Goal: Task Accomplishment & Management: Use online tool/utility

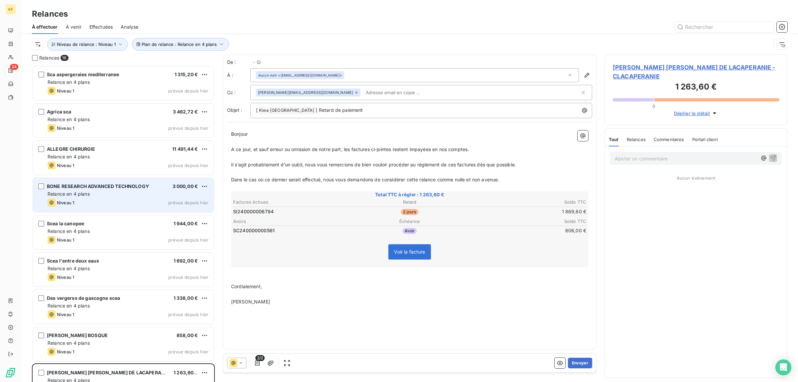
scroll to position [310, 176]
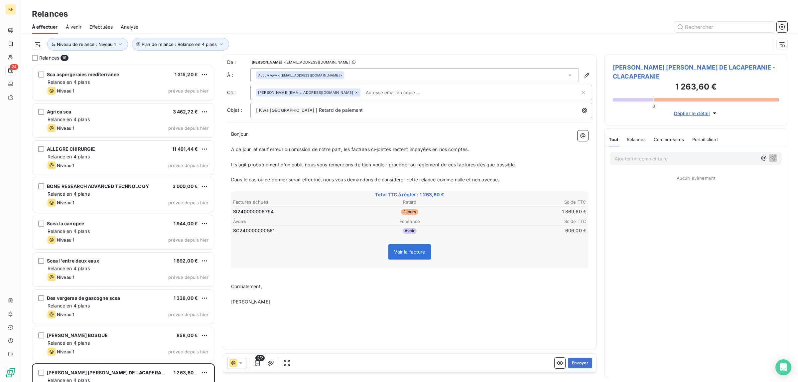
drag, startPoint x: 407, startPoint y: 252, endPoint x: 418, endPoint y: 257, distance: 11.9
click at [407, 252] on span "Voir la facture" at bounding box center [409, 252] width 31 height 6
click at [558, 366] on button "button" at bounding box center [559, 362] width 11 height 11
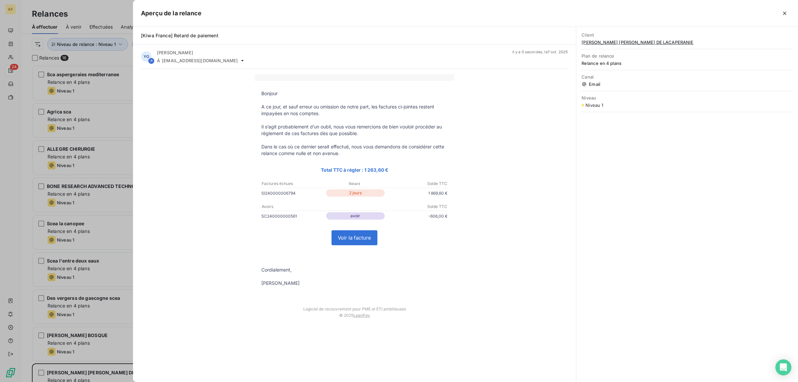
click at [363, 241] on link "Voir la facture" at bounding box center [354, 237] width 45 height 14
click at [28, 213] on div at bounding box center [399, 191] width 798 height 382
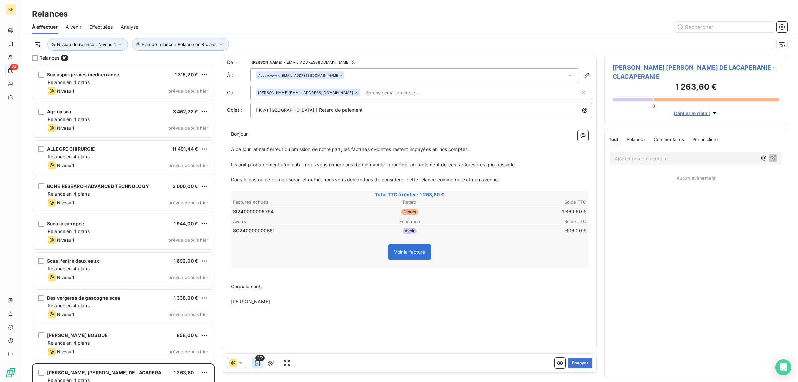
click at [258, 363] on icon "button" at bounding box center [257, 362] width 7 height 7
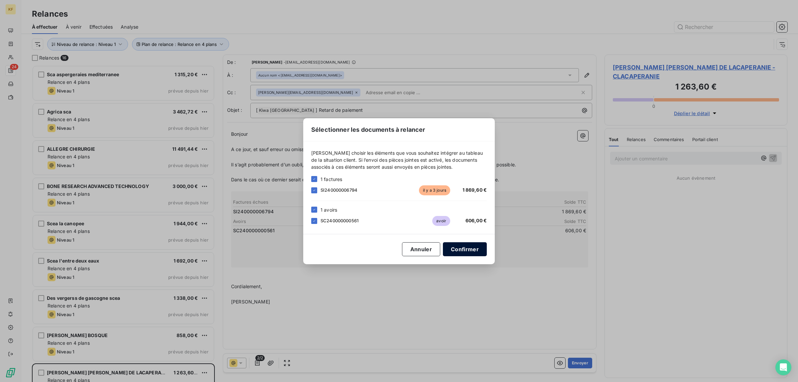
click at [464, 253] on button "Confirmer" at bounding box center [465, 249] width 44 height 14
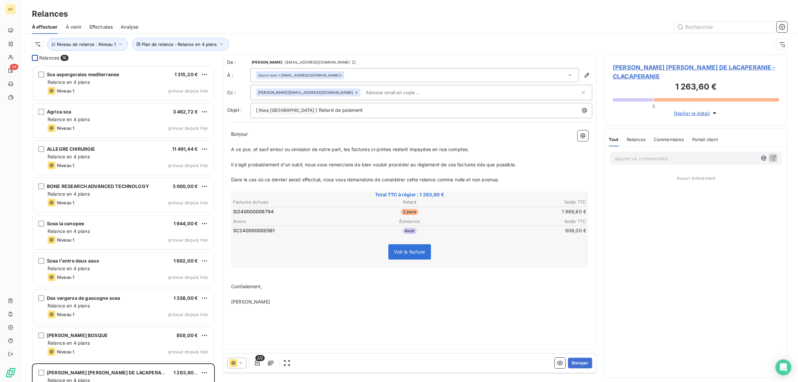
click at [34, 59] on div at bounding box center [35, 58] width 6 height 6
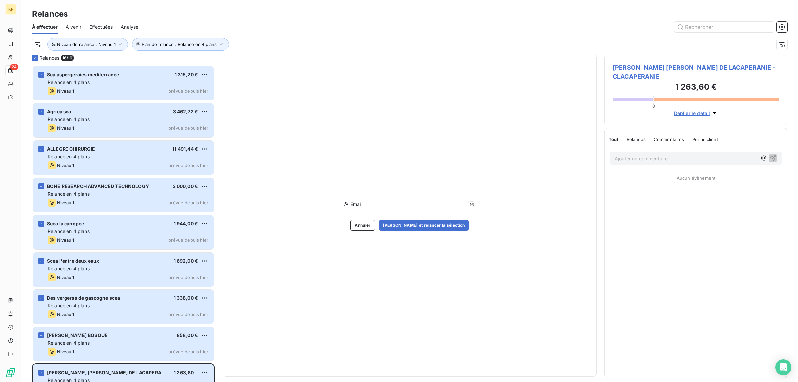
click at [405, 214] on div "Email 16 Annuler [PERSON_NAME] et relancer la sélection" at bounding box center [409, 216] width 133 height 30
click at [415, 226] on button "[PERSON_NAME] et relancer la sélection" at bounding box center [424, 225] width 90 height 11
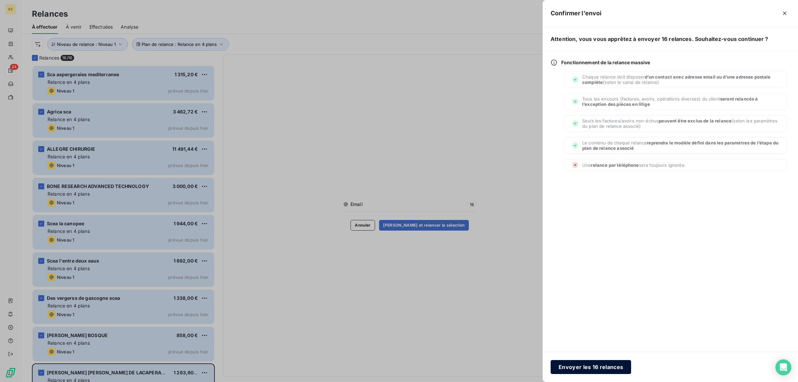
click at [600, 370] on button "Envoyer les 16 relances" at bounding box center [590, 367] width 80 height 14
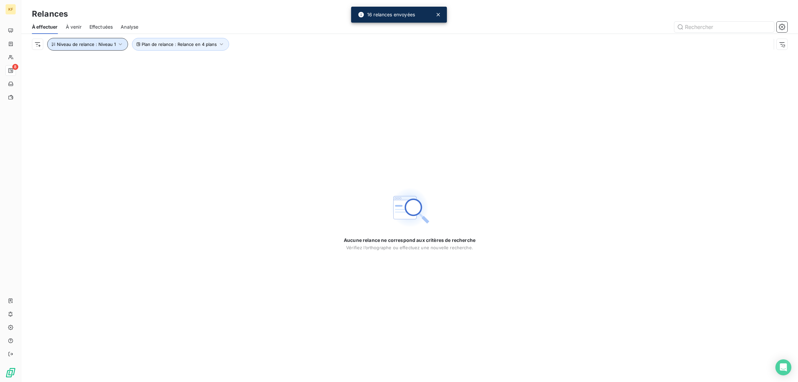
click at [105, 40] on button "Niveau de relance : Niveau 1" at bounding box center [87, 44] width 81 height 13
click at [177, 57] on div "Niveau 1" at bounding box center [186, 62] width 96 height 14
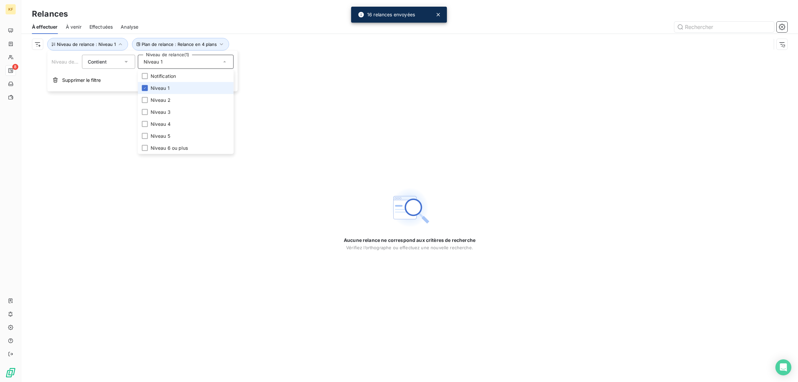
click at [160, 87] on span "Niveau 1" at bounding box center [160, 88] width 19 height 7
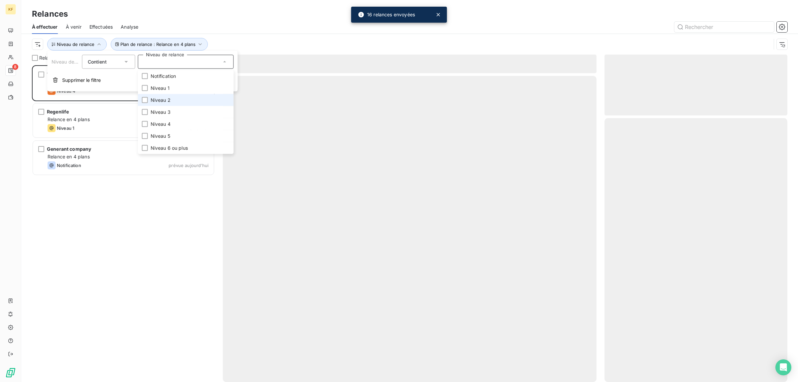
scroll to position [310, 176]
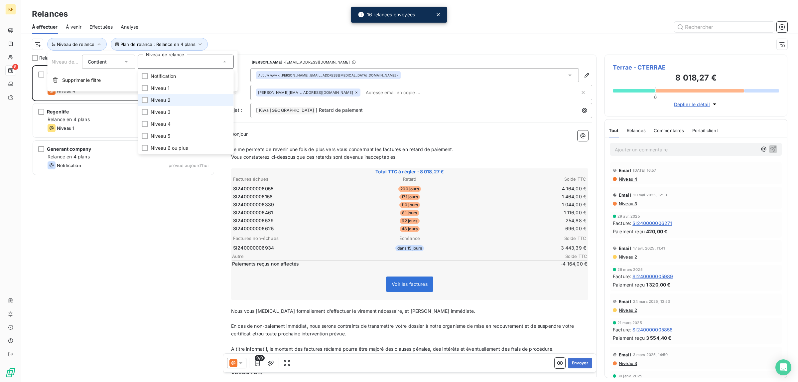
click at [163, 102] on span "Niveau 2" at bounding box center [161, 100] width 20 height 7
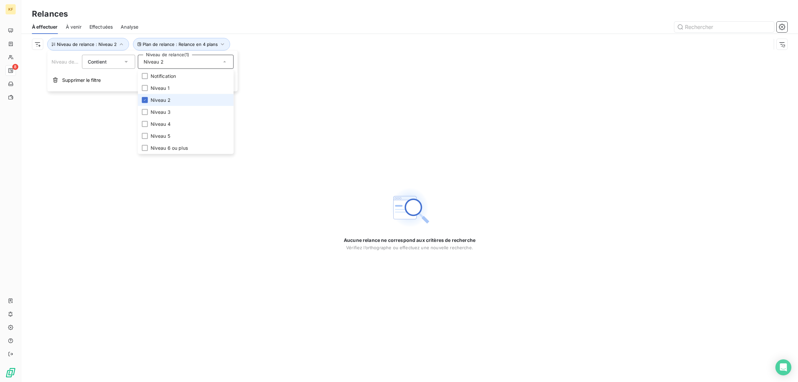
click at [172, 103] on li "Niveau 2" at bounding box center [186, 100] width 96 height 12
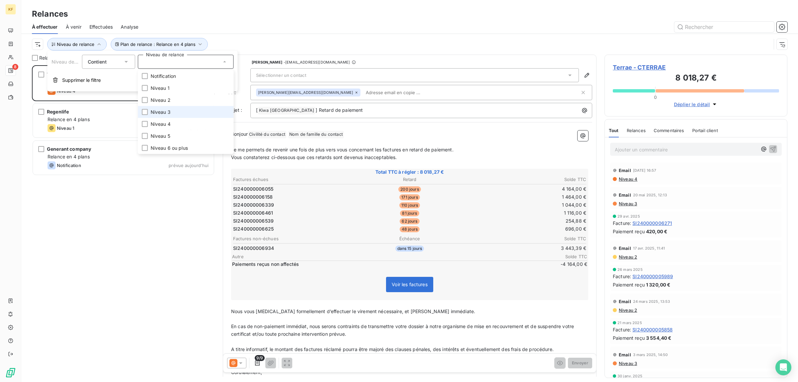
scroll to position [310, 176]
click at [113, 221] on div "Terrae 8 018,27 € Relance en 4 plans Niveau 4 prévue depuis 10 jours Regenlife …" at bounding box center [123, 223] width 183 height 316
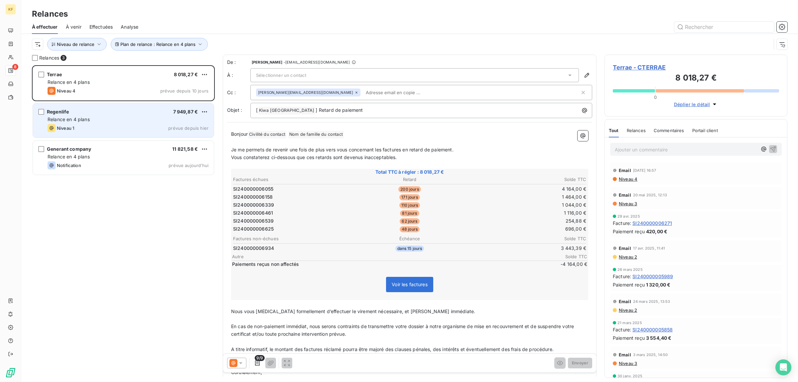
click at [127, 132] on div "Niveau 1 prévue depuis hier" at bounding box center [128, 128] width 161 height 8
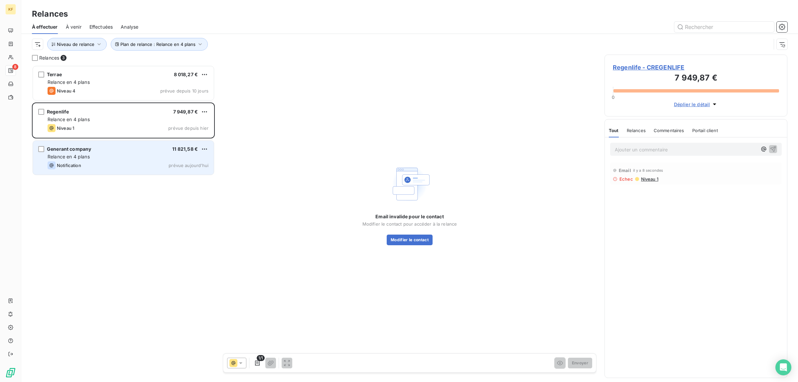
click at [106, 160] on div "Relance en 4 plans" at bounding box center [128, 156] width 161 height 7
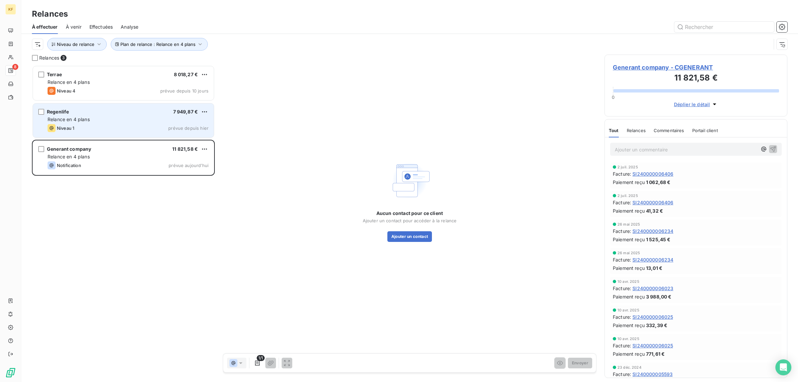
click at [134, 107] on div "Regenlife 7 949,87 € Relance en 4 plans Niveau 1 prévue depuis hier" at bounding box center [123, 120] width 181 height 34
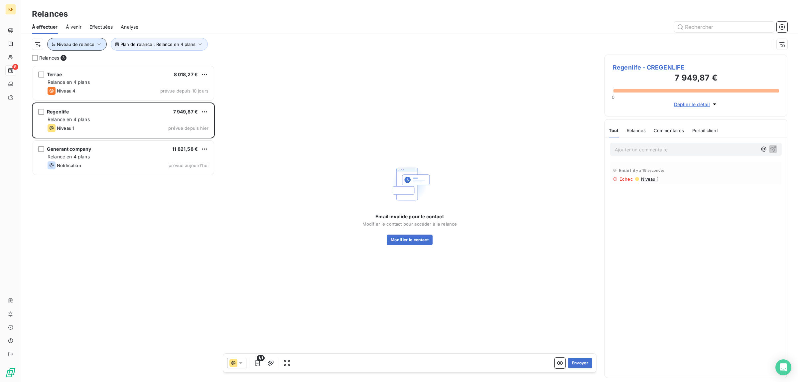
click at [92, 44] on span "Niveau de relance" at bounding box center [76, 44] width 38 height 5
drag, startPoint x: 341, startPoint y: 203, endPoint x: 242, endPoint y: 144, distance: 115.5
click at [341, 203] on div "Email invalide pour le contact Modifier le contact pour accéder à la relance Mo…" at bounding box center [410, 204] width 374 height 298
click at [100, 44] on icon "button" at bounding box center [99, 44] width 7 height 7
click at [206, 58] on div at bounding box center [186, 62] width 96 height 14
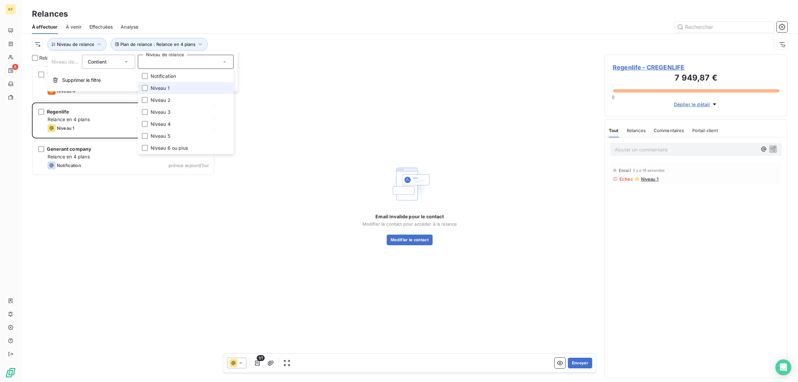
click at [151, 88] on span "Niveau 1" at bounding box center [160, 88] width 19 height 7
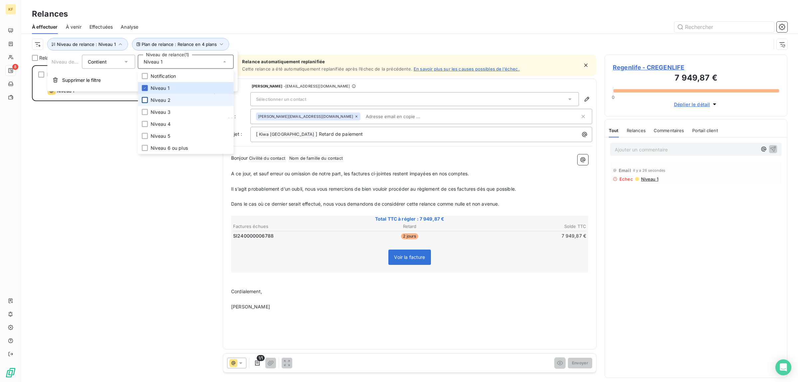
scroll to position [310, 176]
click at [147, 101] on div at bounding box center [145, 100] width 6 height 6
click at [149, 112] on li "Niveau 3" at bounding box center [186, 112] width 96 height 12
click at [152, 123] on span "Niveau 4" at bounding box center [161, 124] width 20 height 7
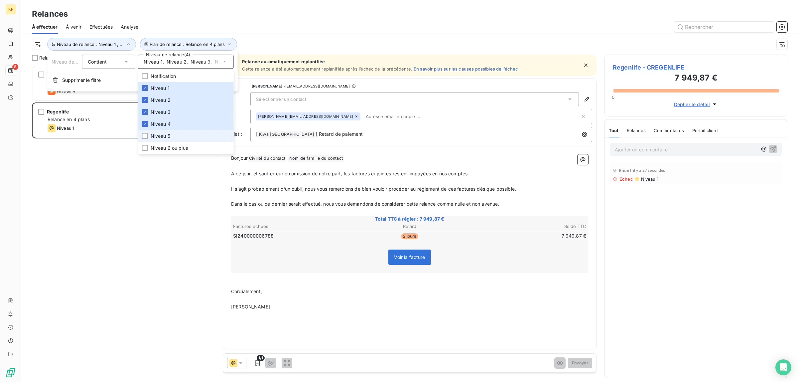
click at [155, 139] on li "Niveau 5" at bounding box center [186, 136] width 96 height 12
click at [162, 147] on span "Niveau 6 ou plus" at bounding box center [169, 148] width 37 height 7
click at [165, 75] on span "Notification" at bounding box center [164, 76] width 26 height 7
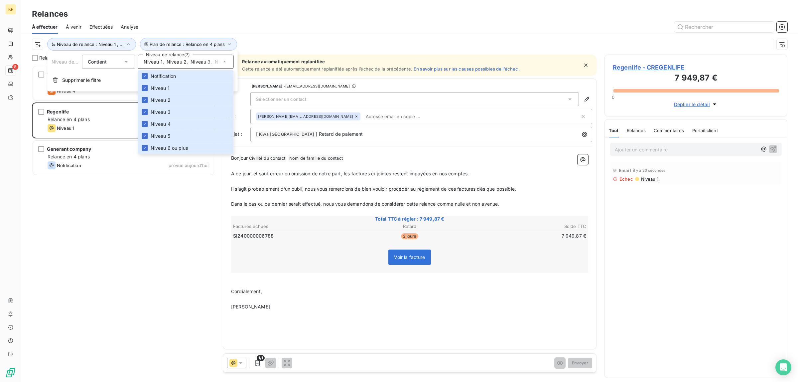
click at [133, 224] on div "Terrae 8 018,27 € Relance en 4 plans Niveau 4 prévue depuis 10 jours Regenlife …" at bounding box center [123, 223] width 183 height 316
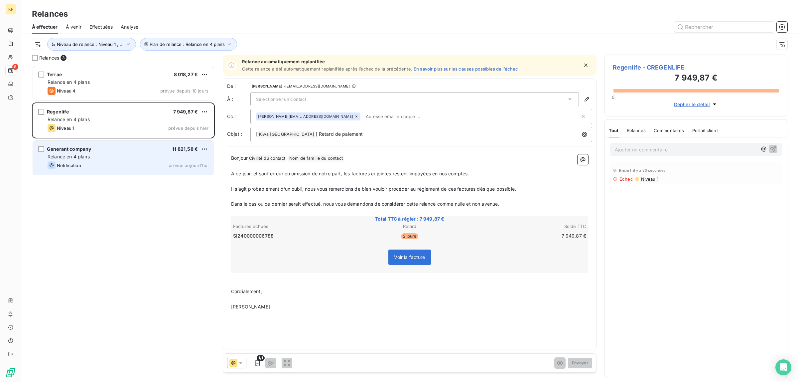
click at [131, 162] on div "Notification prévue aujourd’hui" at bounding box center [128, 165] width 161 height 8
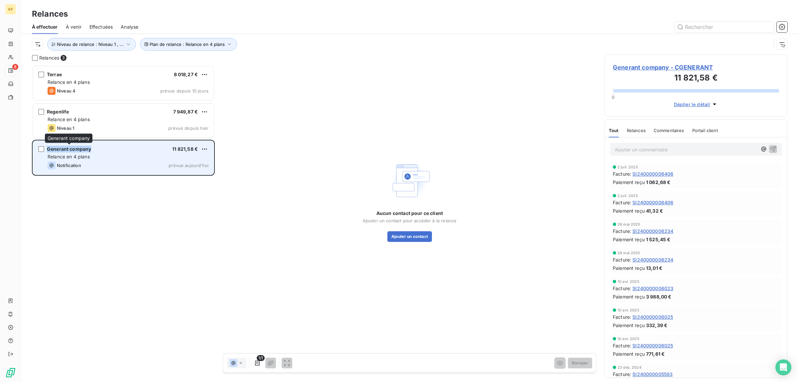
drag, startPoint x: 93, startPoint y: 149, endPoint x: 47, endPoint y: 152, distance: 46.3
click at [48, 152] on div "Generant company 11 821,58 €" at bounding box center [128, 149] width 161 height 6
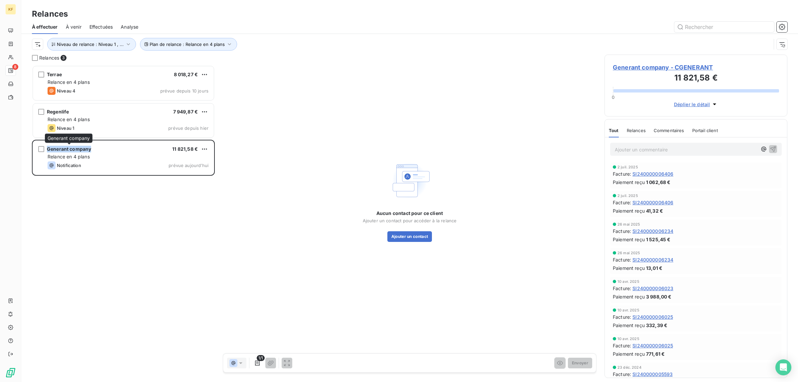
copy span "Generant company"
click at [407, 240] on button "Ajouter un contact" at bounding box center [409, 236] width 45 height 11
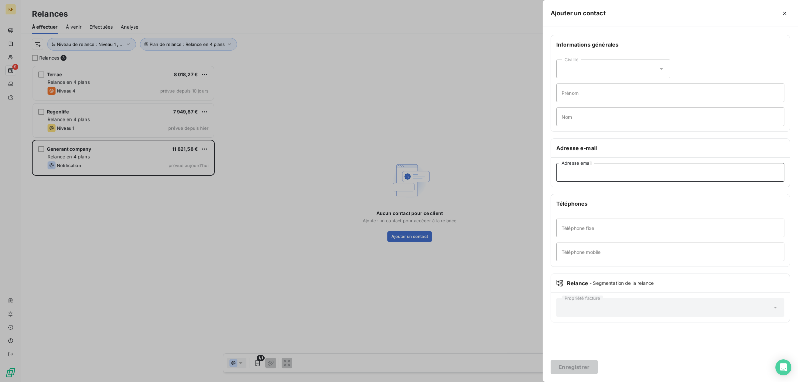
click at [581, 181] on input "Adresse email" at bounding box center [670, 172] width 228 height 19
paste input "[EMAIL_ADDRESS][DOMAIN_NAME]"
type input "[EMAIL_ADDRESS][DOMAIN_NAME]"
drag, startPoint x: 569, startPoint y: 367, endPoint x: 490, endPoint y: 290, distance: 111.4
click at [569, 368] on button "Enregistrer" at bounding box center [573, 367] width 47 height 14
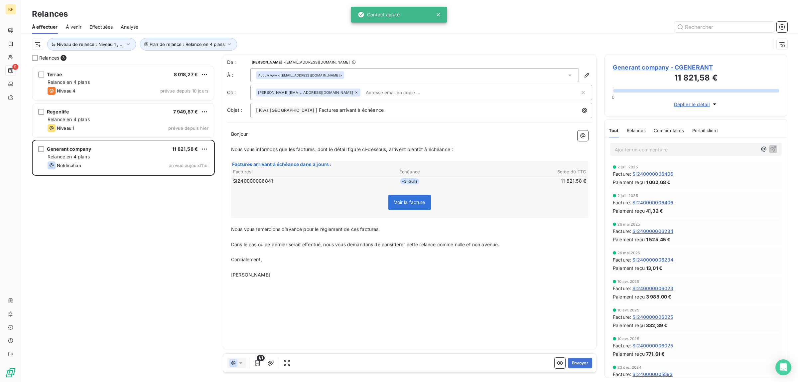
scroll to position [310, 176]
click at [585, 366] on button "Envoyer" at bounding box center [580, 362] width 24 height 11
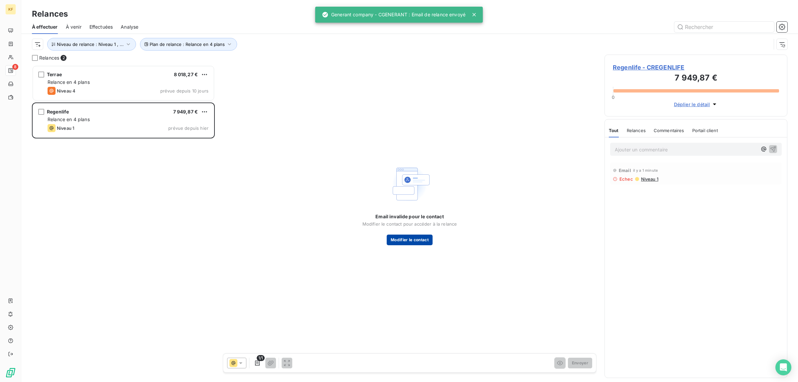
click at [402, 236] on button "Modifier le contact" at bounding box center [410, 239] width 46 height 11
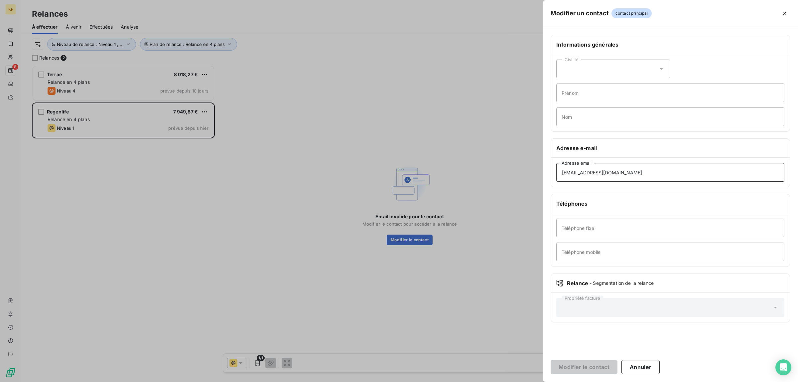
drag, startPoint x: 533, startPoint y: 172, endPoint x: 469, endPoint y: 172, distance: 64.8
click at [469, 381] on div "Modifier un contact contact principal Informations générales Civilité Prénom No…" at bounding box center [399, 382] width 798 height 0
paste input "gchampleboux"
type input "[EMAIL_ADDRESS][DOMAIN_NAME]"
click at [602, 368] on button "Modifier le contact" at bounding box center [583, 367] width 67 height 14
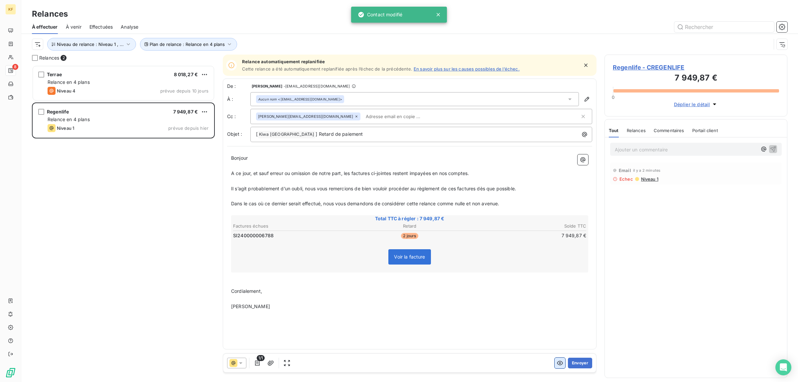
click at [559, 359] on icon "button" at bounding box center [559, 362] width 7 height 7
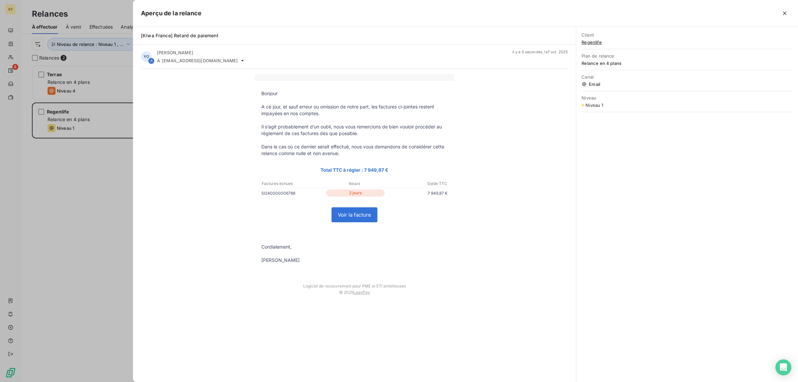
click at [357, 215] on link "Voir la facture" at bounding box center [354, 214] width 45 height 14
click at [72, 194] on div at bounding box center [399, 191] width 798 height 382
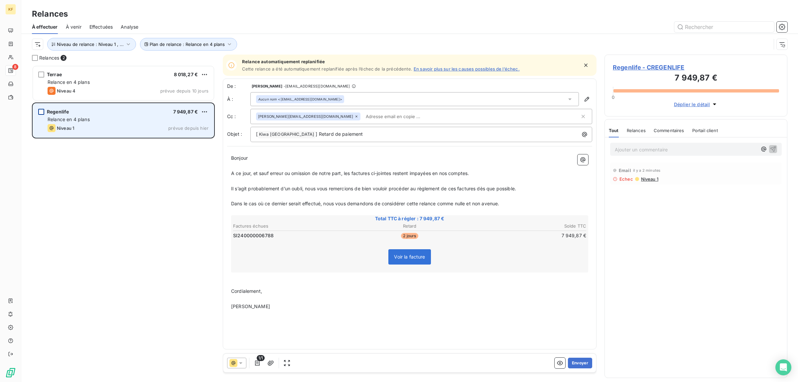
click at [40, 113] on div "grid" at bounding box center [41, 112] width 6 height 6
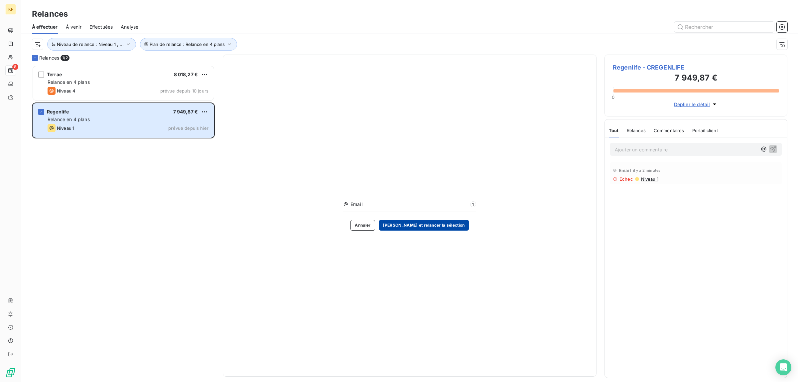
click at [430, 225] on button "[PERSON_NAME] et relancer la sélection" at bounding box center [424, 225] width 90 height 11
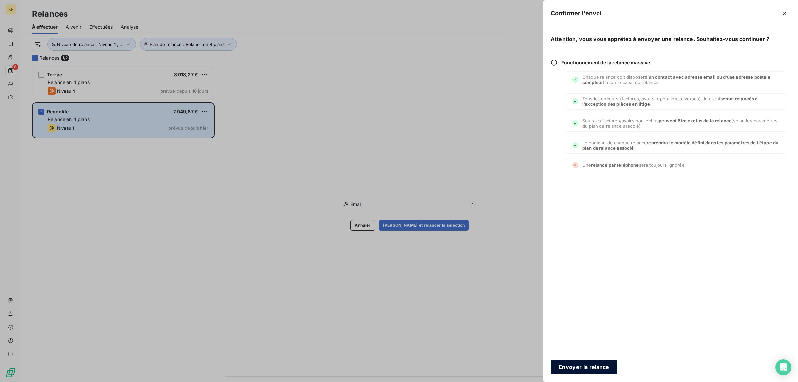
click at [594, 370] on button "Envoyer la relance" at bounding box center [583, 367] width 67 height 14
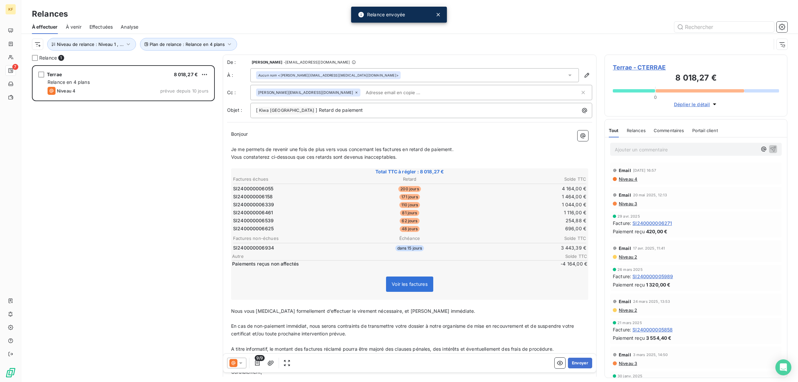
click at [146, 185] on div "Terrae 8 018,27 € Relance en 4 plans Niveau 4 prévue depuis 10 jours" at bounding box center [123, 223] width 183 height 316
click at [73, 27] on span "À venir" at bounding box center [74, 27] width 16 height 7
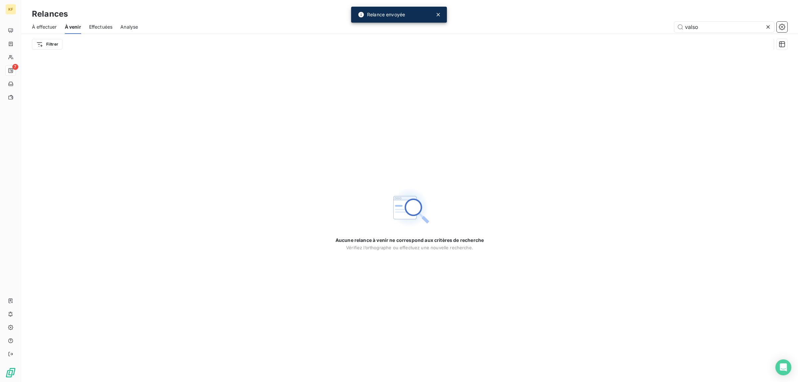
click at [107, 25] on span "Effectuées" at bounding box center [101, 27] width 24 height 7
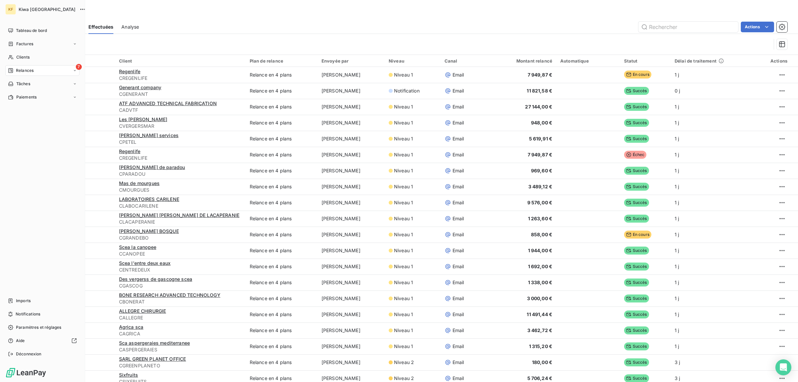
click at [10, 68] on icon at bounding box center [10, 70] width 5 height 5
click at [64, 69] on div "7 Relances" at bounding box center [42, 70] width 74 height 11
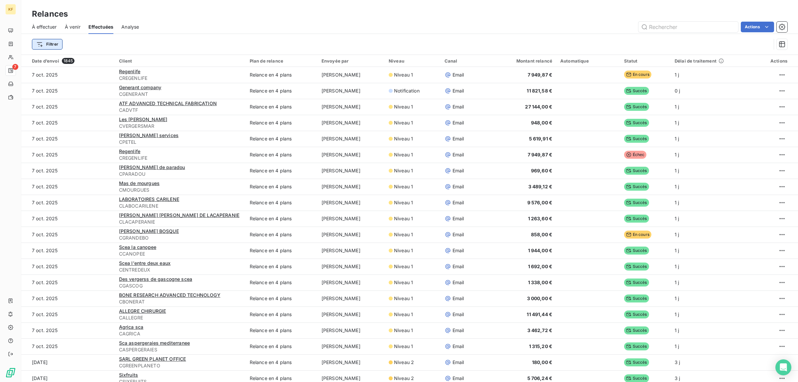
click at [52, 46] on html "KF 7 Relances À effectuer À venir Effectuées Analyse Actions Filtrer Date d’env…" at bounding box center [399, 191] width 798 height 382
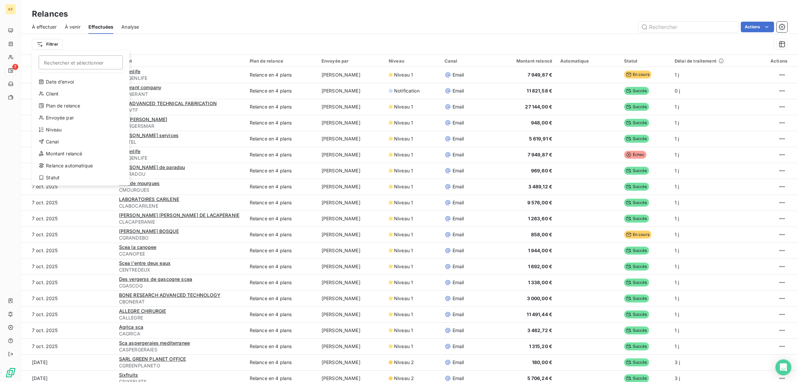
click at [50, 26] on html "KF 7 Relances À effectuer À venir Effectuées Analyse Actions Filtrer Rechercher…" at bounding box center [399, 191] width 798 height 382
click at [58, 29] on div "À effectuer À venir Effectuées Analyse Actions" at bounding box center [409, 27] width 776 height 14
click at [47, 29] on span "À effectuer" at bounding box center [44, 27] width 25 height 7
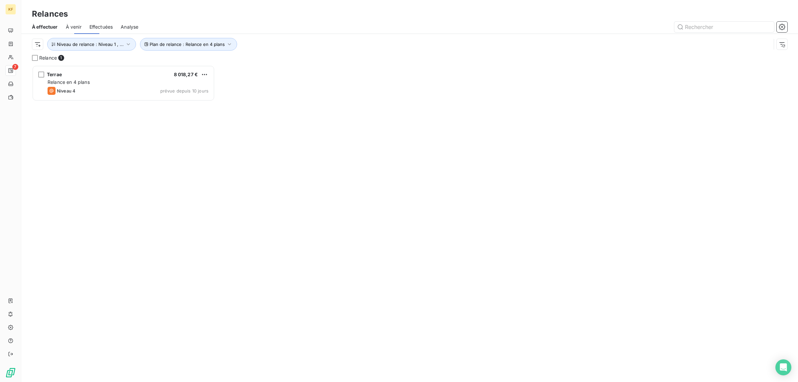
scroll to position [310, 176]
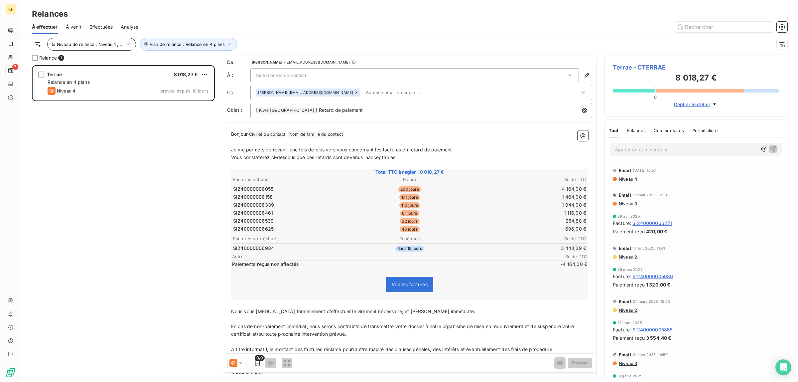
click at [122, 40] on div "Plan de relance : Relance en 4 plans Niveau de relance : Niveau 1 , ..." at bounding box center [409, 44] width 755 height 21
click at [122, 46] on button "Niveau de relance : Niveau 1 , ..." at bounding box center [91, 44] width 89 height 13
click at [170, 62] on span "Niveau 2" at bounding box center [177, 61] width 20 height 7
click at [183, 49] on button "Plan de relance : Relance en 4 plans" at bounding box center [188, 44] width 97 height 13
click at [275, 60] on span "Relance en 4 plans" at bounding box center [255, 61] width 42 height 7
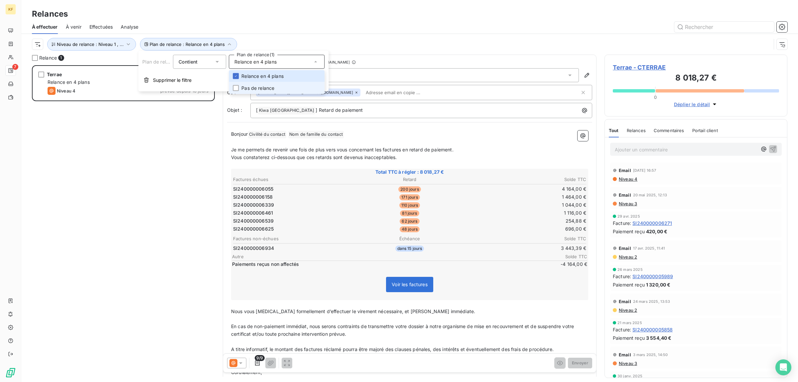
click at [269, 87] on span "Pas de relance" at bounding box center [257, 88] width 33 height 7
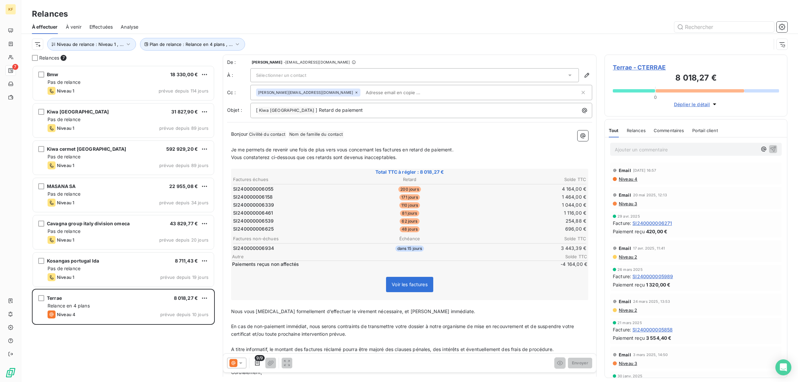
click at [329, 26] on div at bounding box center [466, 27] width 641 height 11
